Goal: Information Seeking & Learning: Learn about a topic

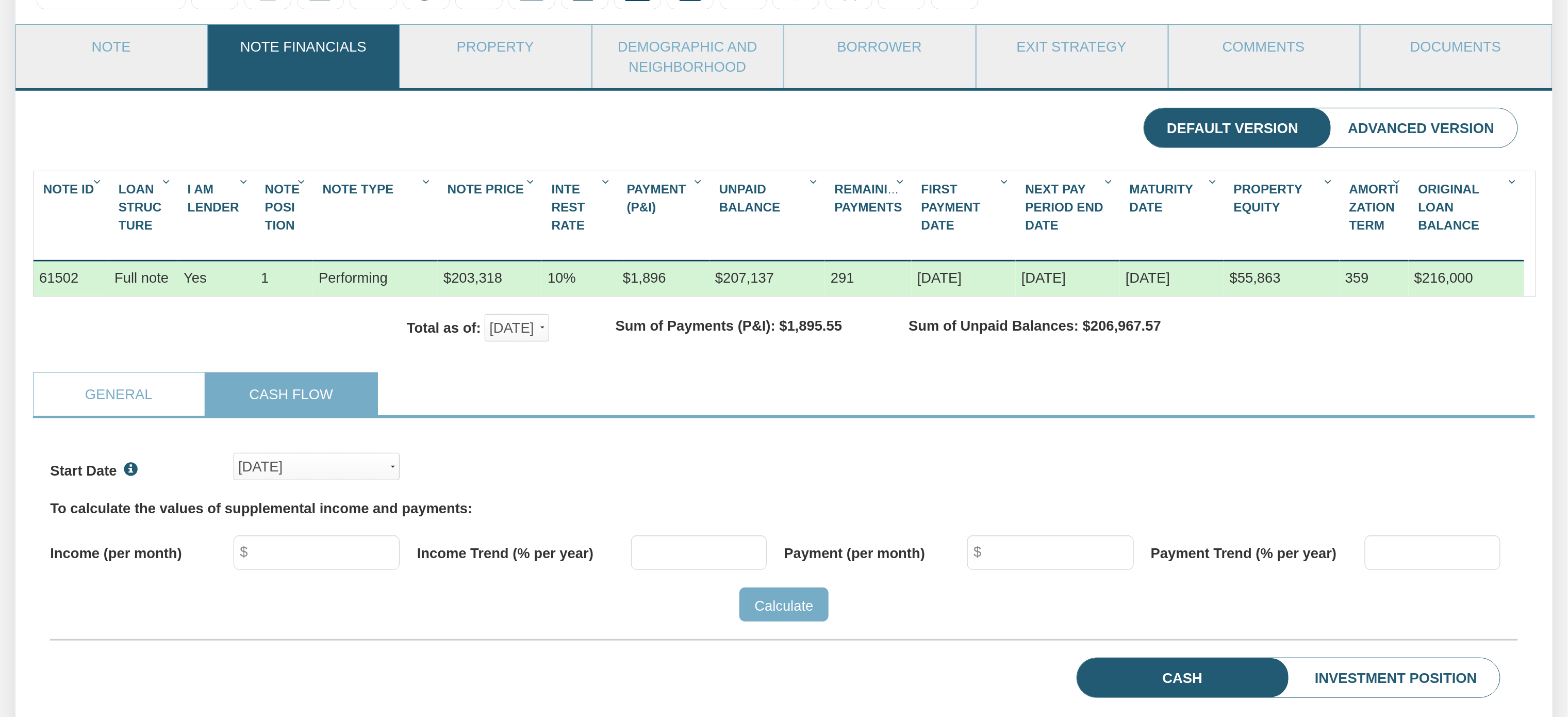
scroll to position [138, 0]
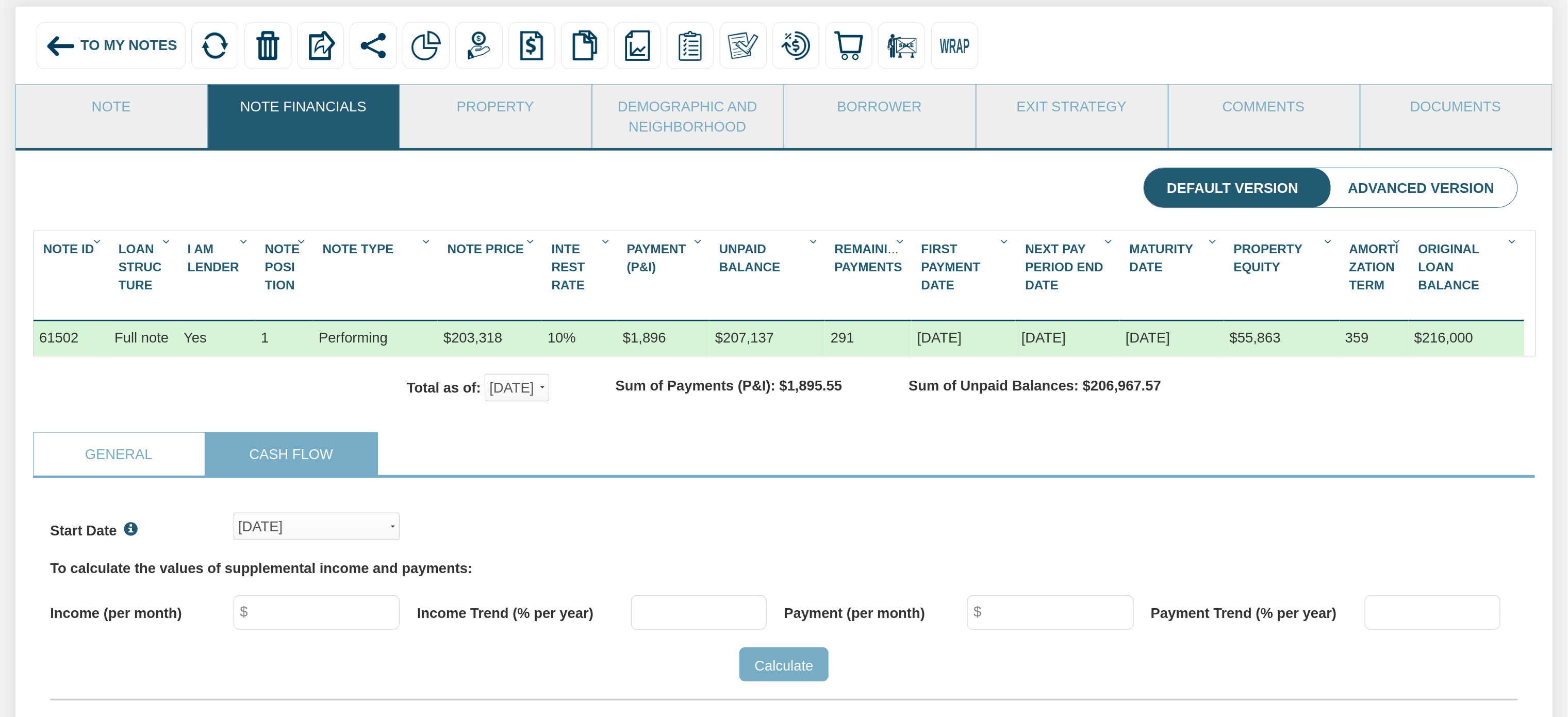
click at [80, 44] on span "To My Notes" at bounding box center [129, 44] width 97 height 16
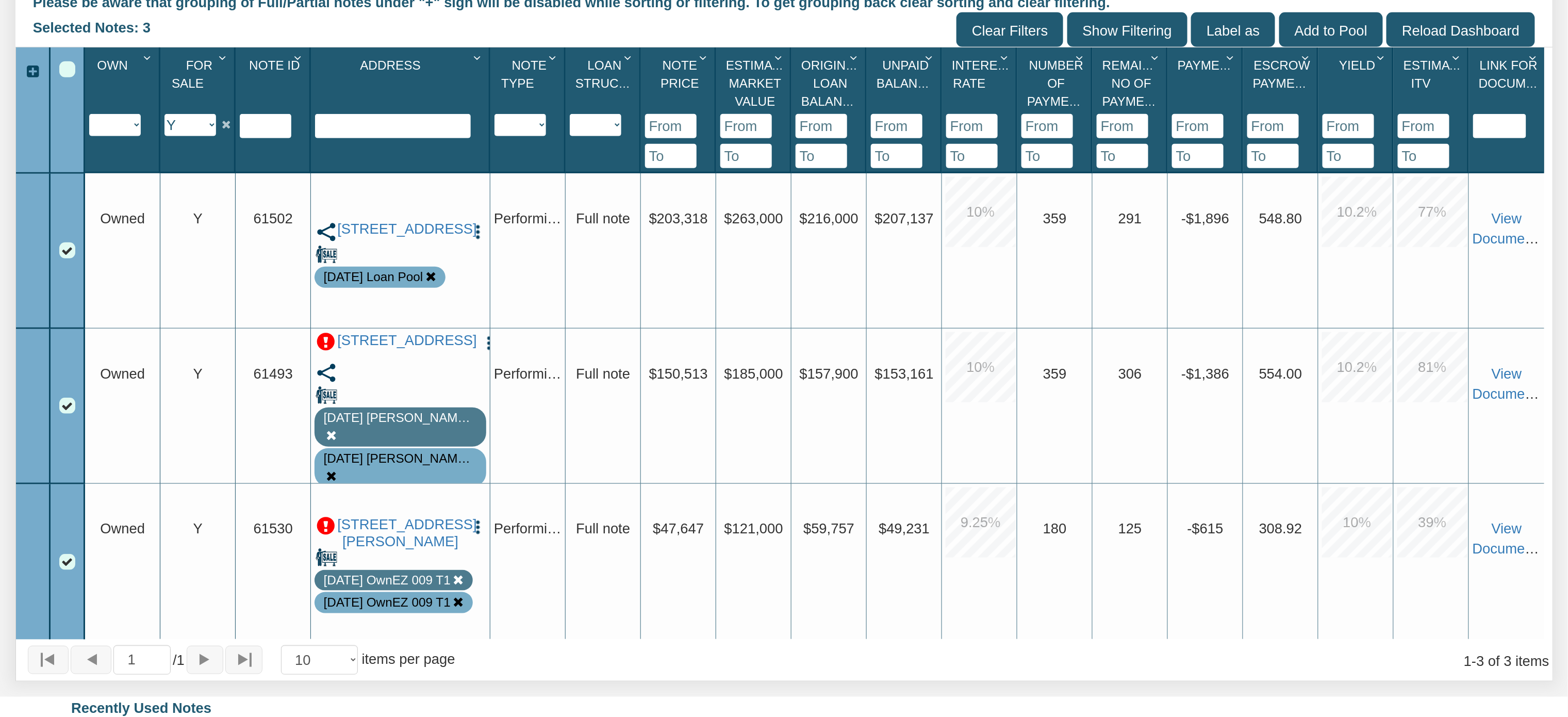
scroll to position [416, 0]
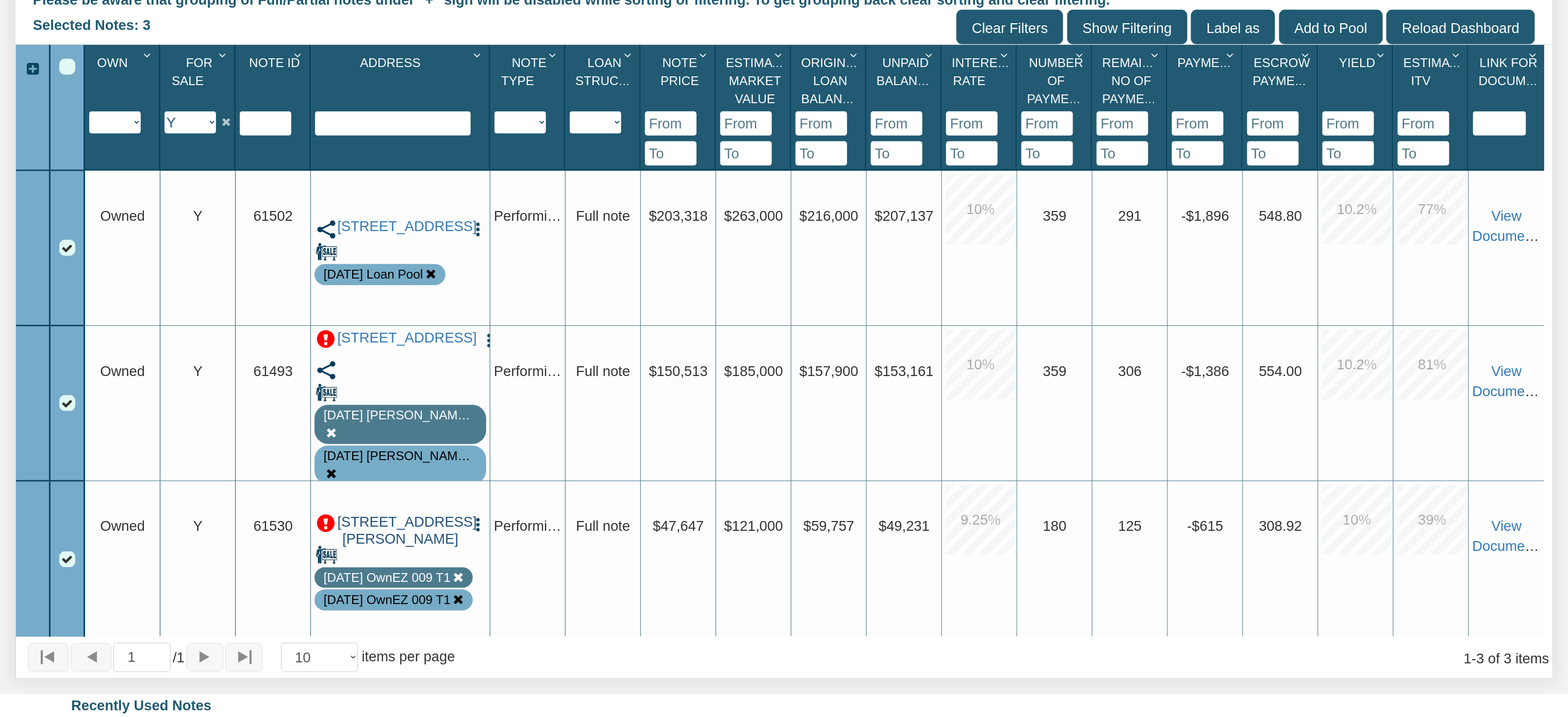
click at [407, 520] on link "[STREET_ADDRESS][PERSON_NAME]" at bounding box center [401, 530] width 126 height 34
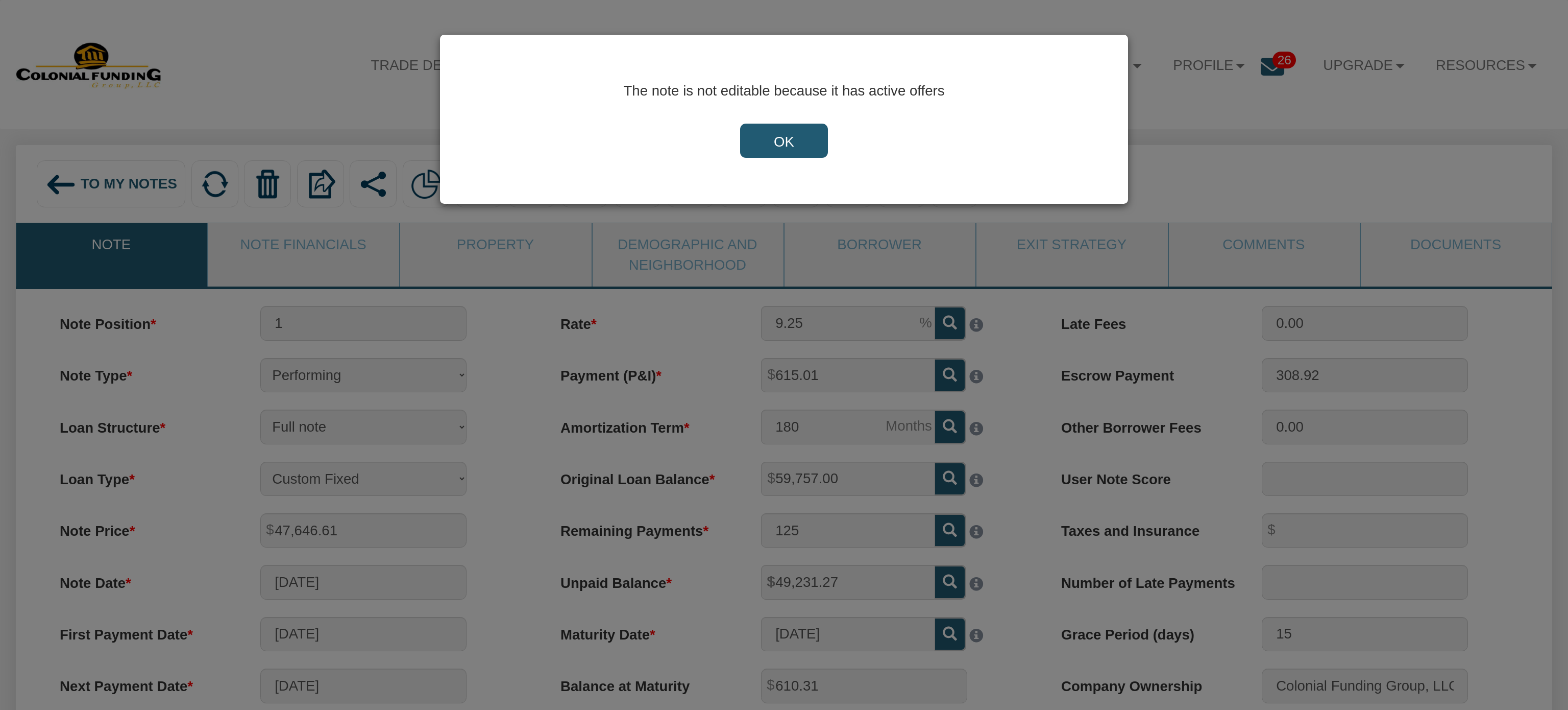
click at [792, 137] on input "OK" at bounding box center [784, 141] width 88 height 35
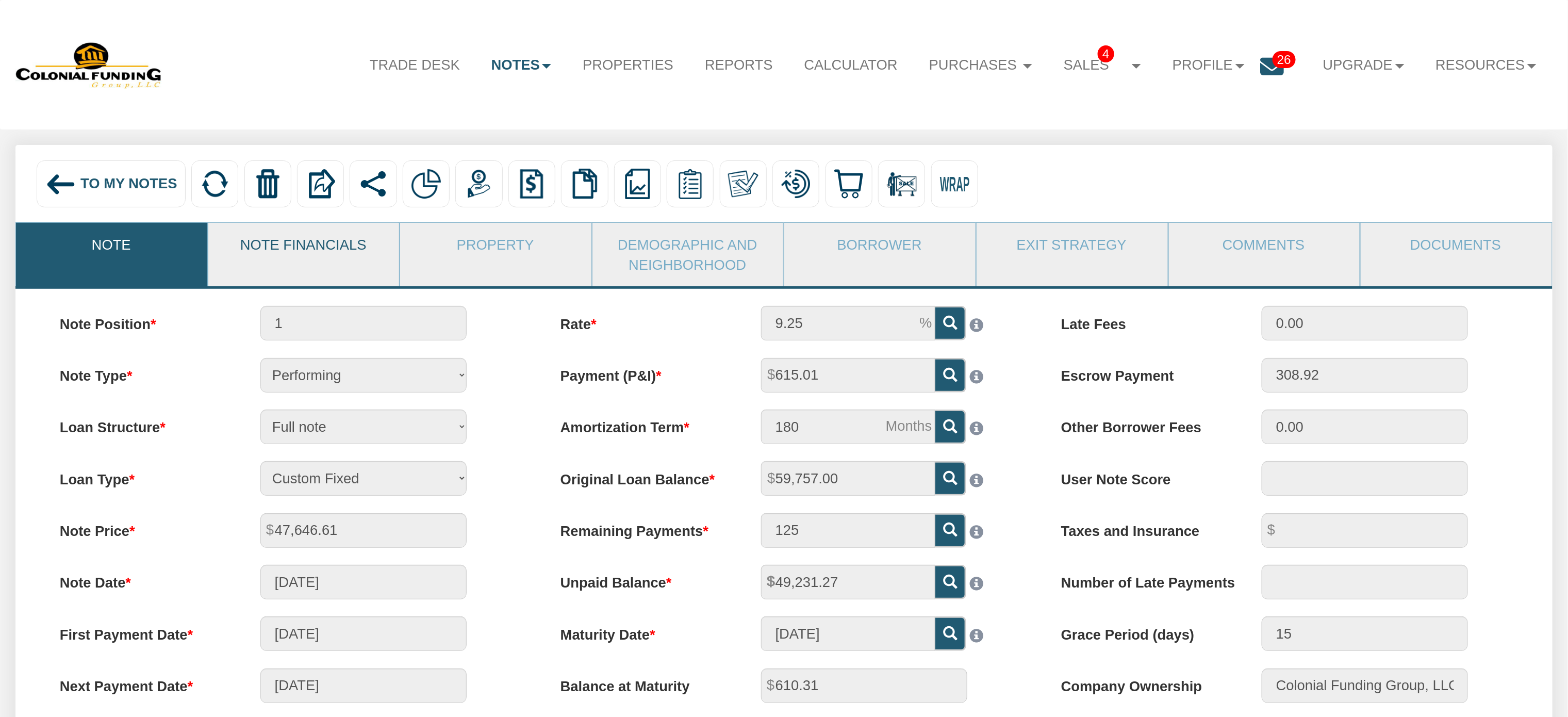
click at [283, 240] on link "Note Financials" at bounding box center [303, 244] width 190 height 43
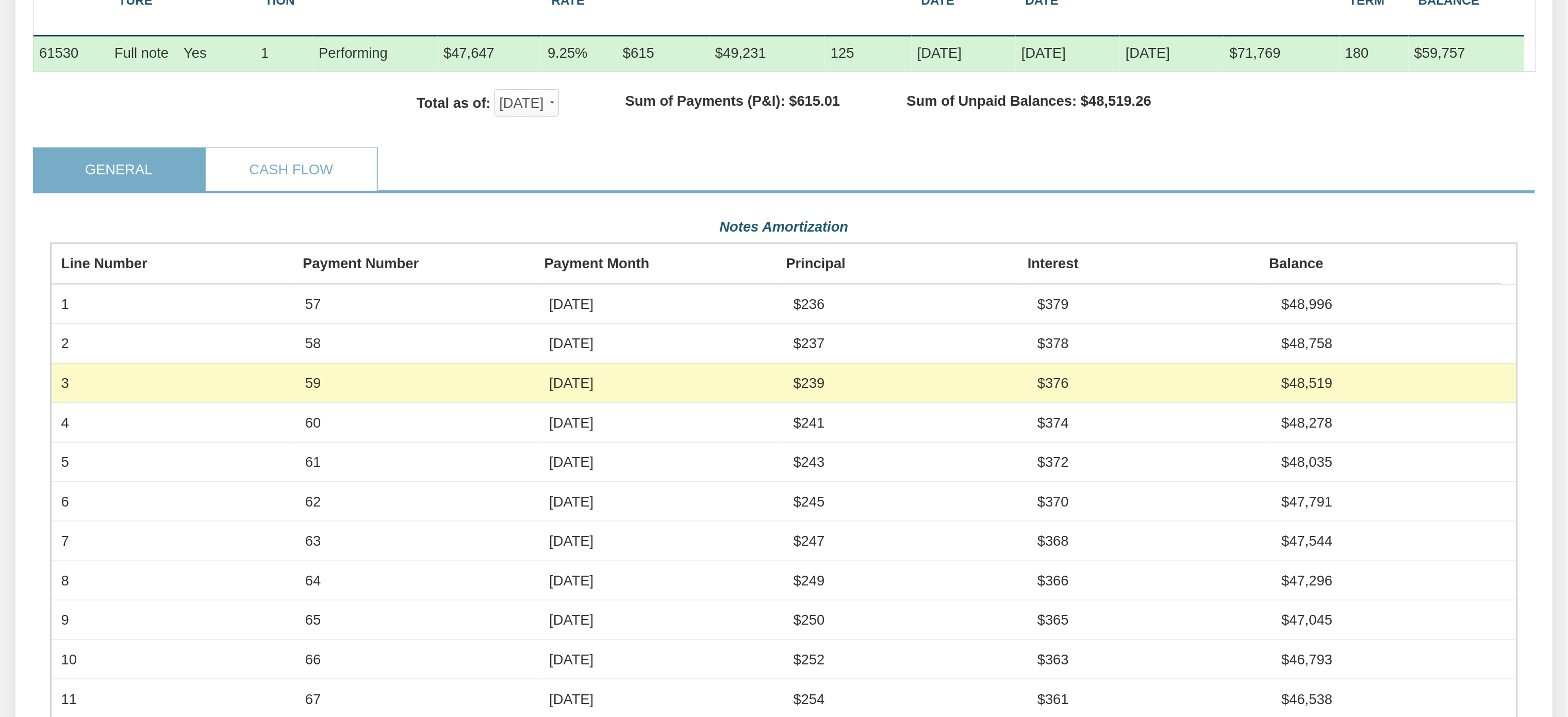
scroll to position [430, 0]
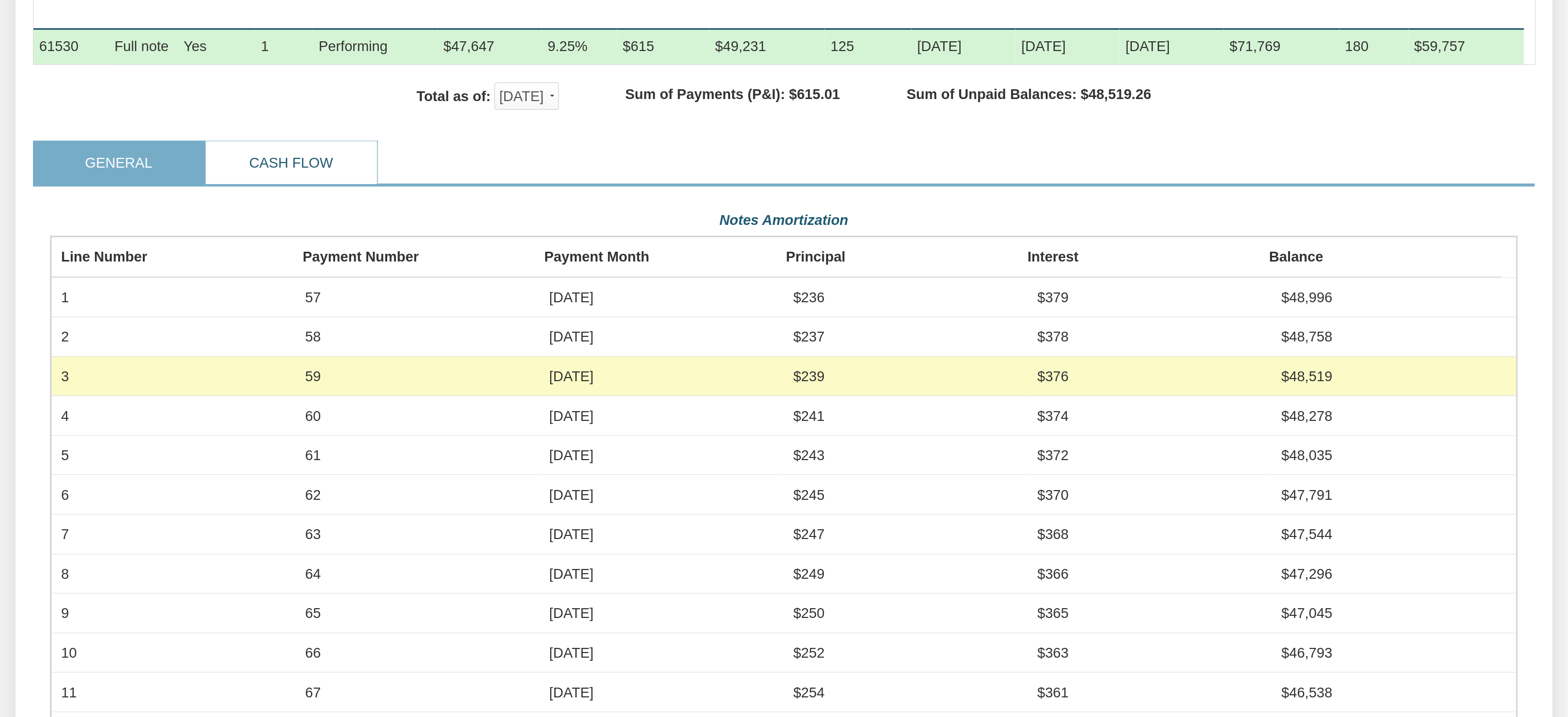
click at [293, 177] on link "Cash Flow" at bounding box center [291, 162] width 171 height 43
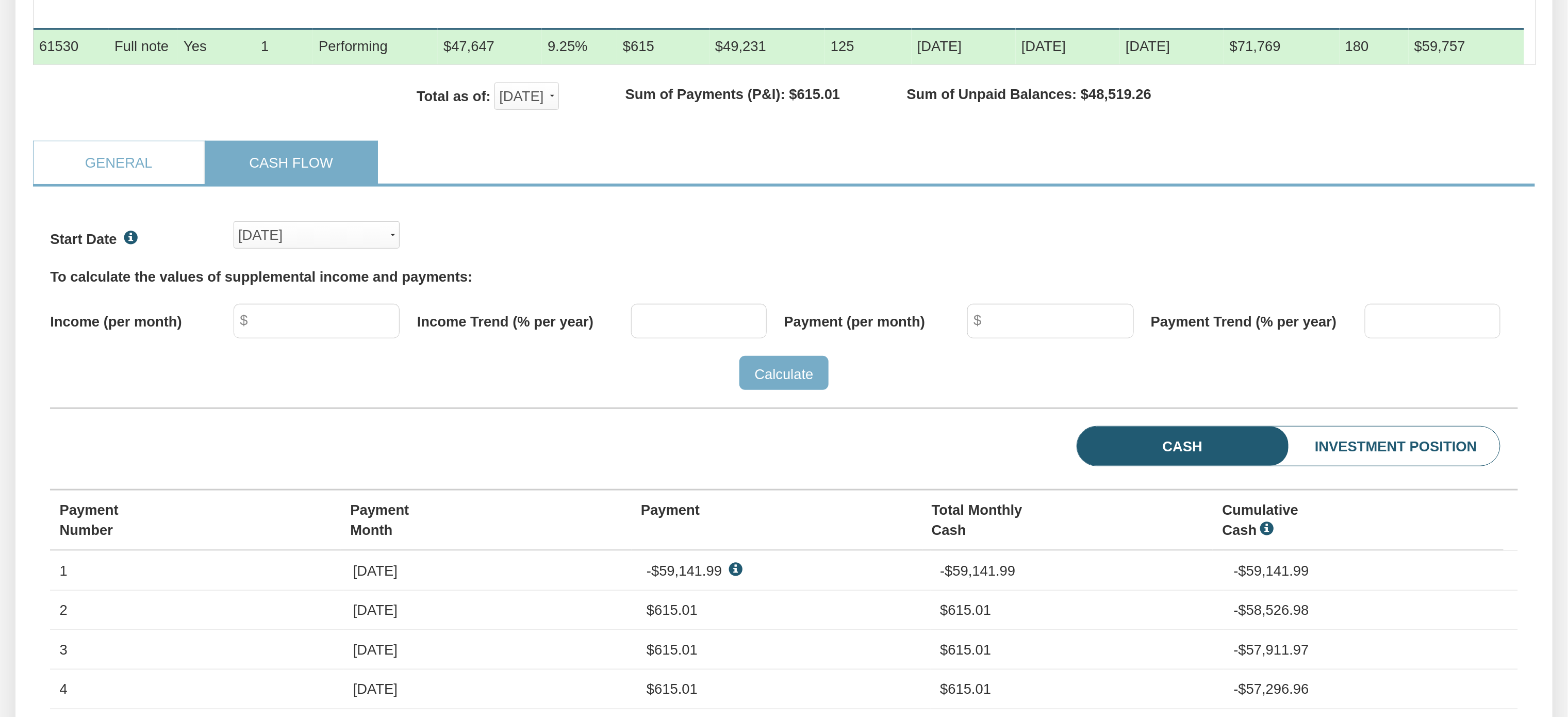
scroll to position [316, 1467]
click at [395, 249] on button "[DATE]" at bounding box center [316, 234] width 166 height 27
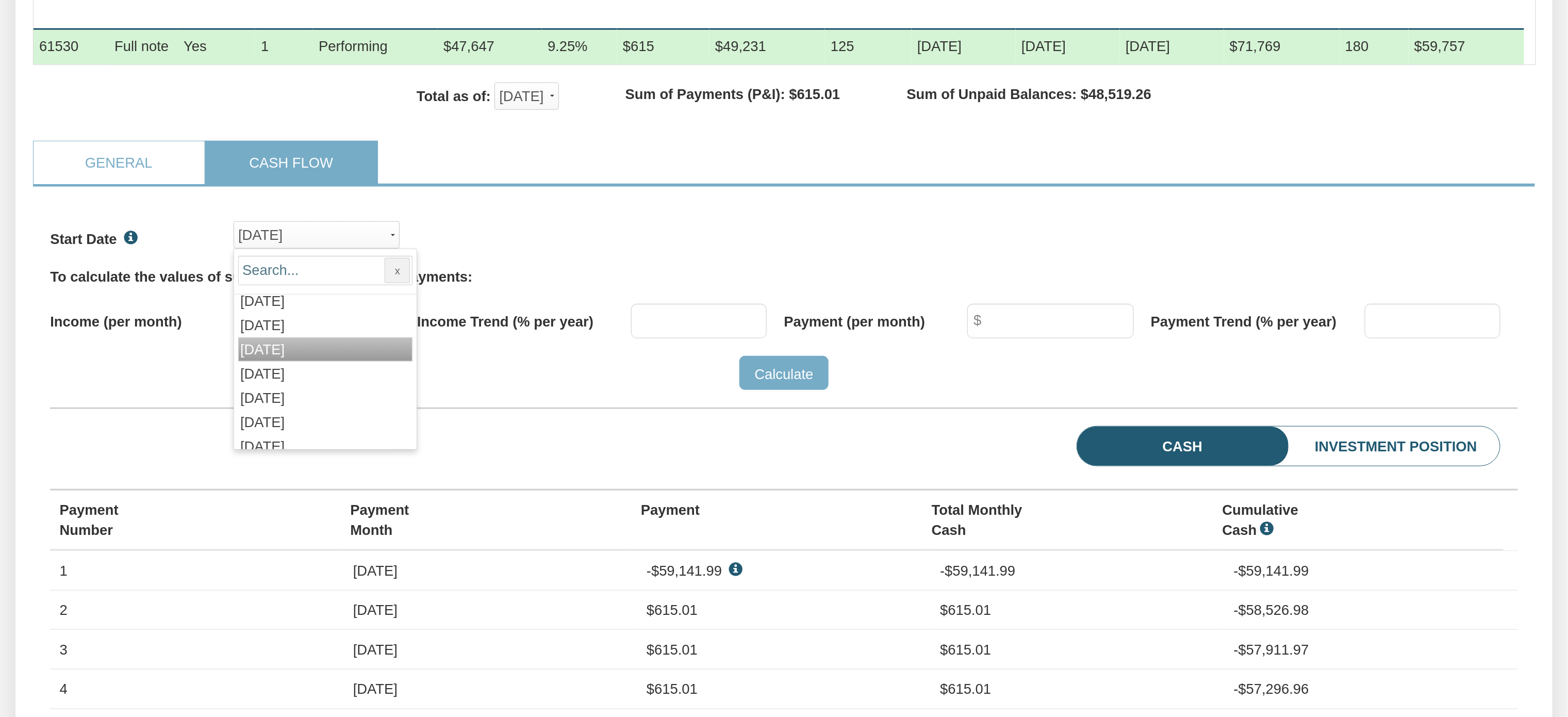
click at [297, 359] on div "[DATE]" at bounding box center [271, 349] width 60 height 20
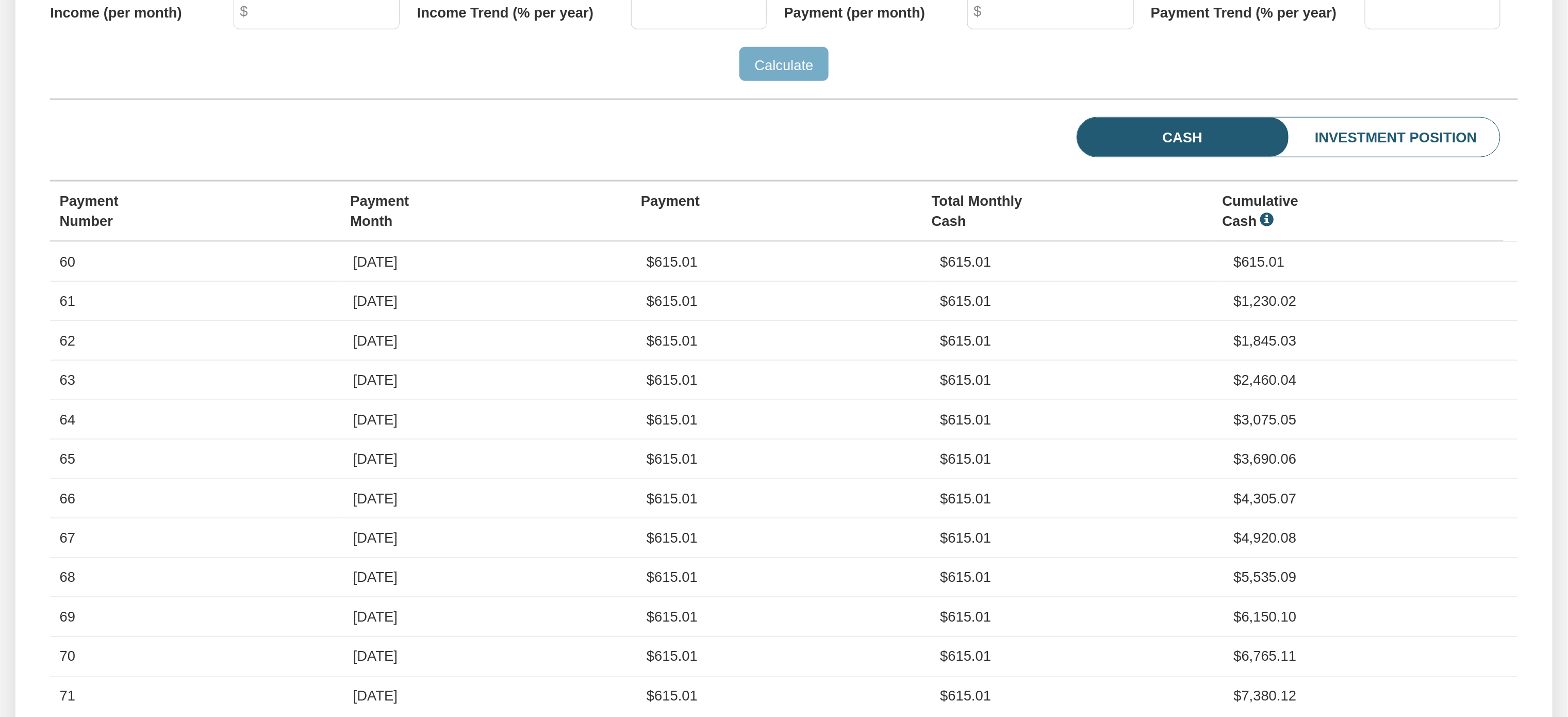
scroll to position [747, 0]
